Goal: Task Accomplishment & Management: Complete application form

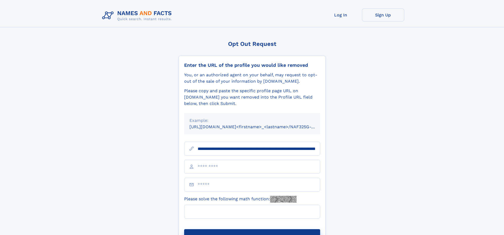
scroll to position [0, 54]
type input "**********"
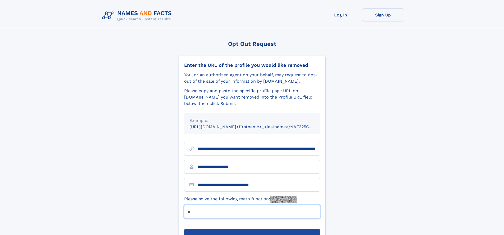
type input "*"
click at [252, 229] on button "Submit Opt Out Request" at bounding box center [252, 237] width 136 height 17
